Goal: Transaction & Acquisition: Subscribe to service/newsletter

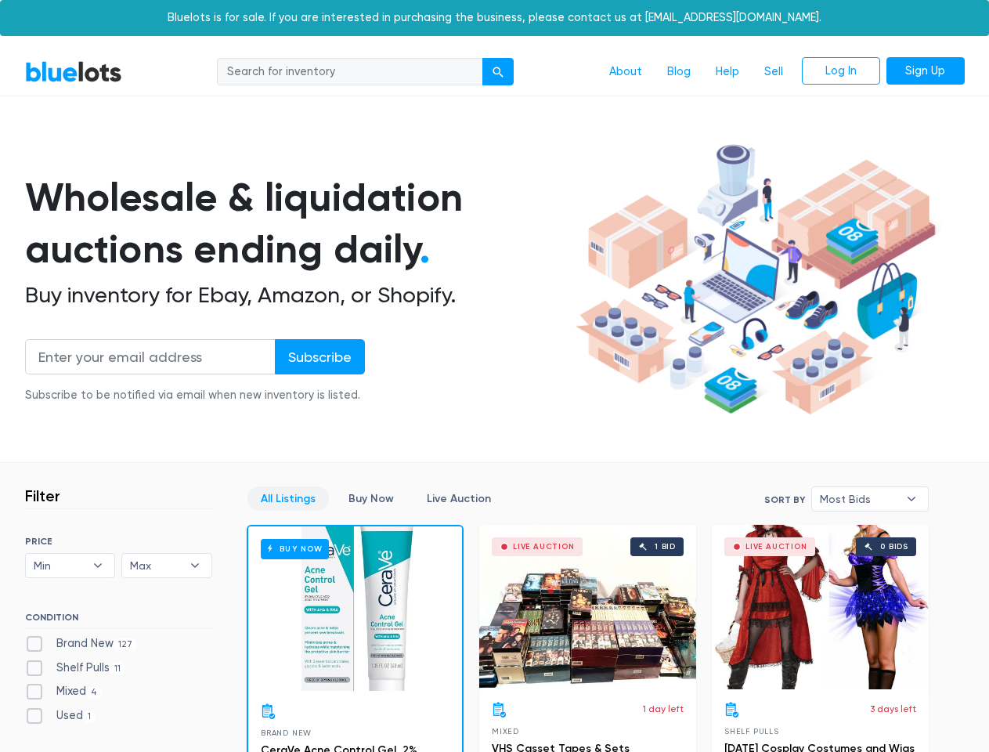
click at [499, 72] on div "submit" at bounding box center [498, 72] width 11 height 11
click at [319, 356] on input "Subscribe" at bounding box center [320, 356] width 90 height 35
click at [70, 566] on span "Min" at bounding box center [60, 565] width 52 height 23
click at [167, 566] on span "Max" at bounding box center [156, 565] width 52 height 23
click at [870, 499] on span "Most Bids" at bounding box center [859, 498] width 78 height 23
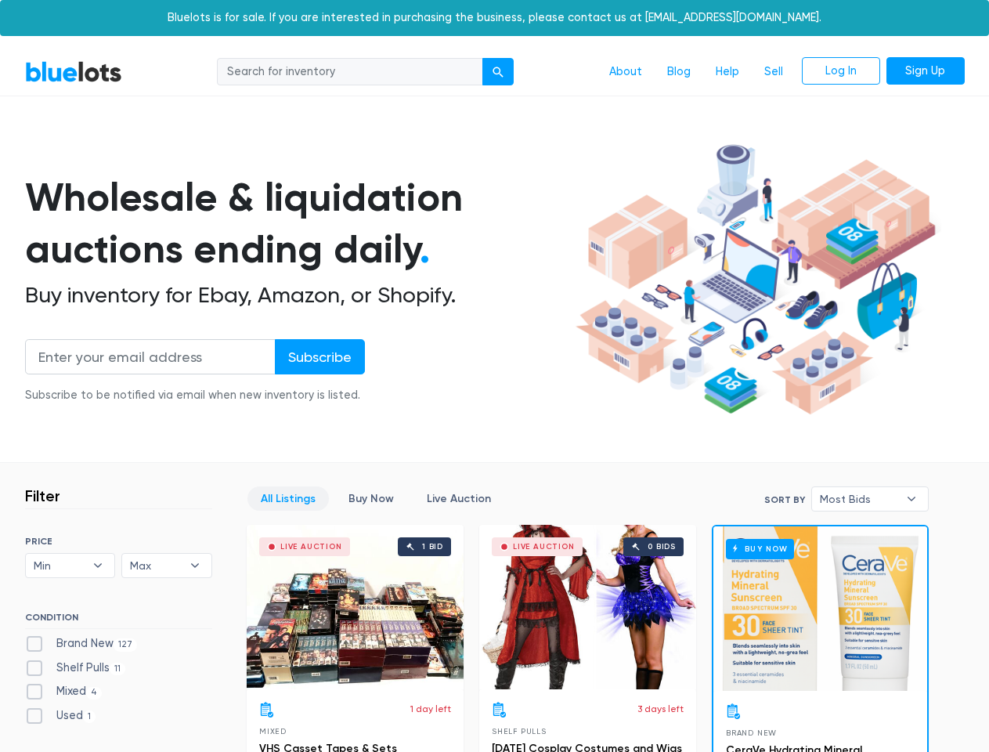
click at [499, 72] on div "submit" at bounding box center [498, 72] width 11 height 11
click at [319, 356] on input "Subscribe" at bounding box center [320, 356] width 90 height 35
click at [70, 566] on span "Min" at bounding box center [60, 565] width 52 height 23
click at [167, 566] on span "Max" at bounding box center [156, 565] width 52 height 23
click at [870, 499] on span "Most Bids" at bounding box center [859, 498] width 78 height 23
